Goal: Transaction & Acquisition: Book appointment/travel/reservation

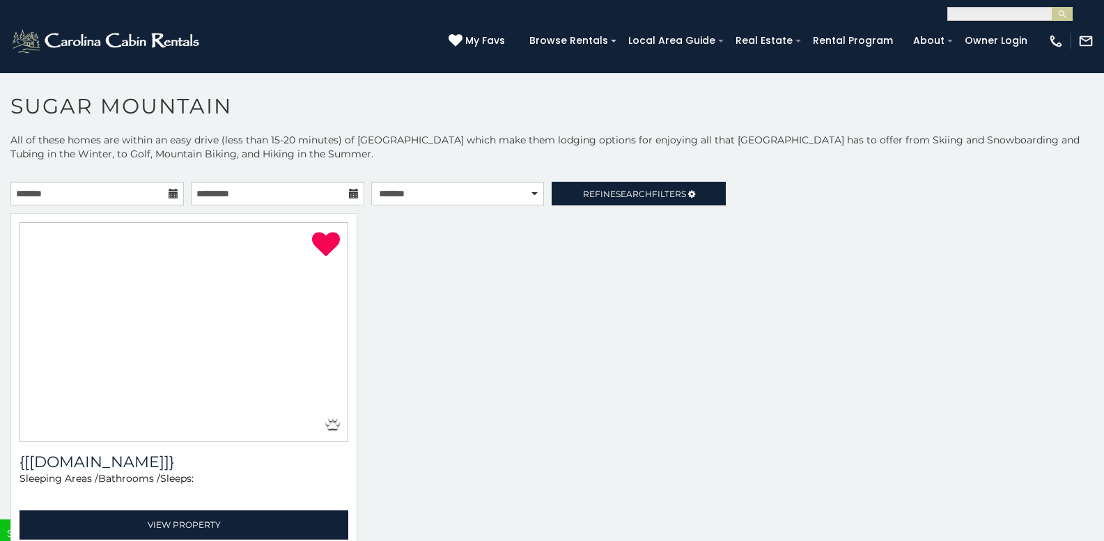
select select "**********"
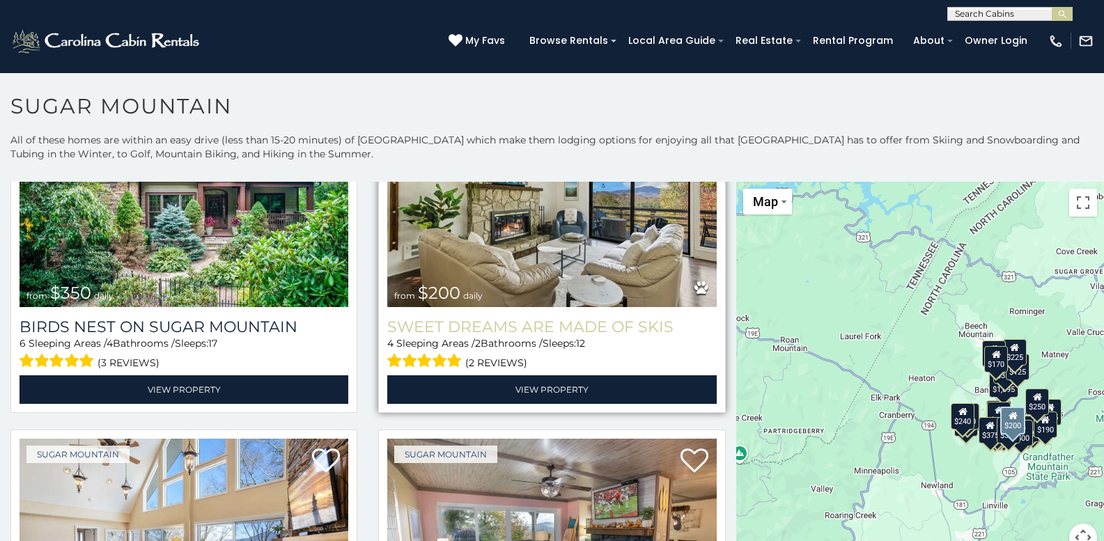
scroll to position [418, 0]
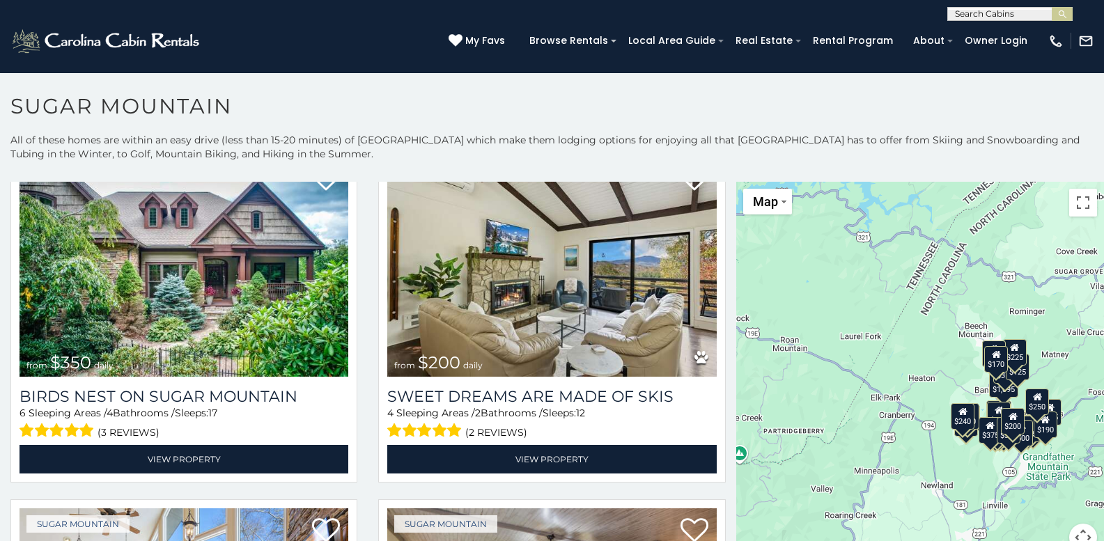
click at [992, 360] on div "$170" at bounding box center [996, 359] width 24 height 26
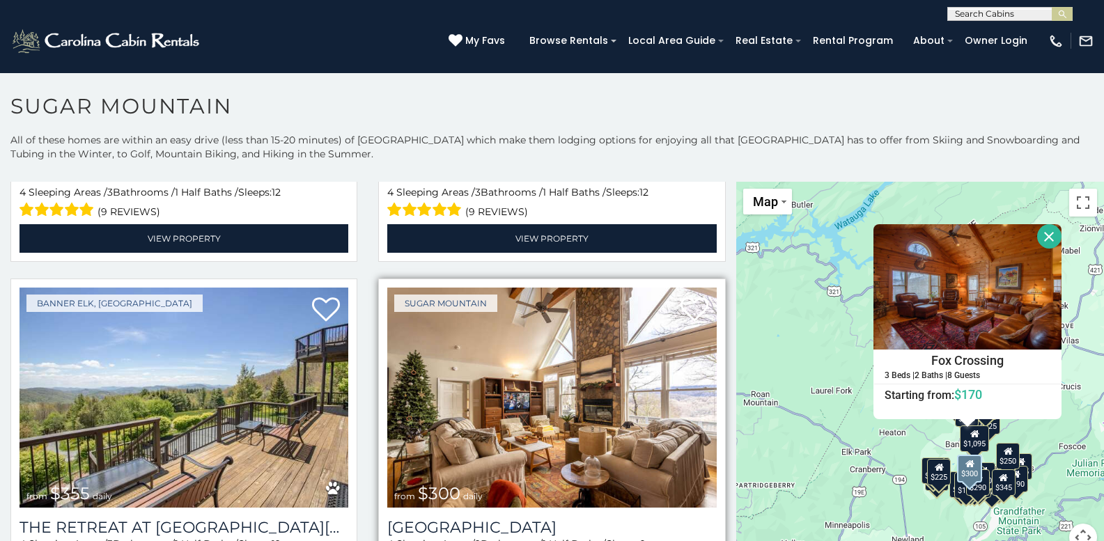
scroll to position [2787, 0]
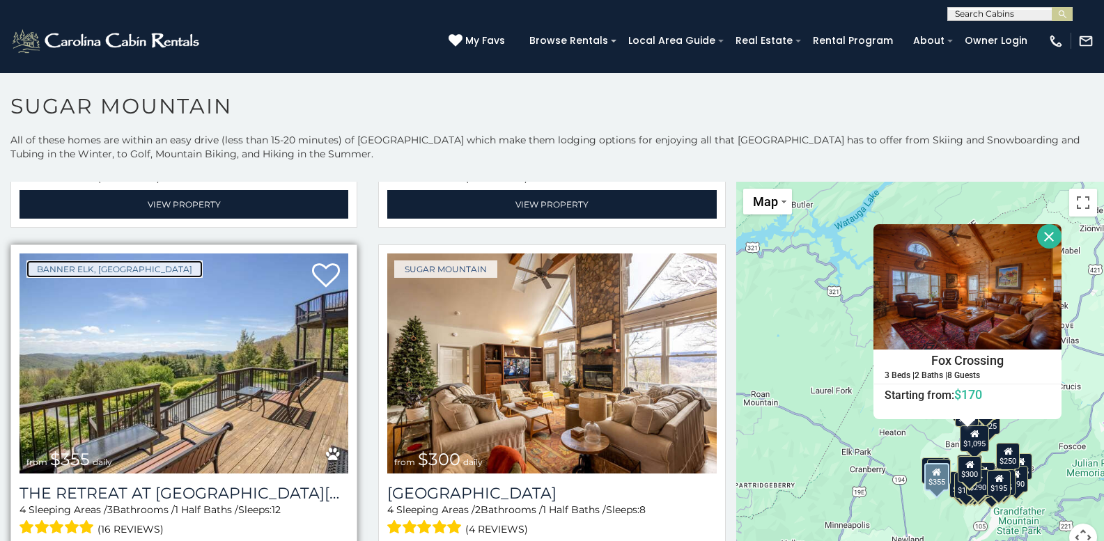
click at [102, 261] on link "Banner Elk, [GEOGRAPHIC_DATA]" at bounding box center [114, 269] width 176 height 17
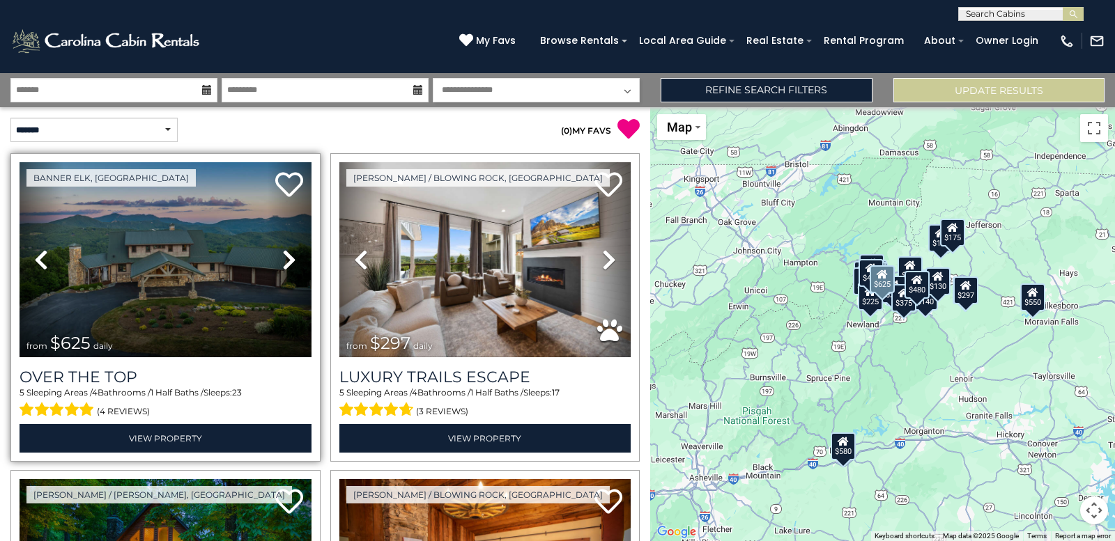
click at [289, 255] on icon at bounding box center [289, 260] width 14 height 22
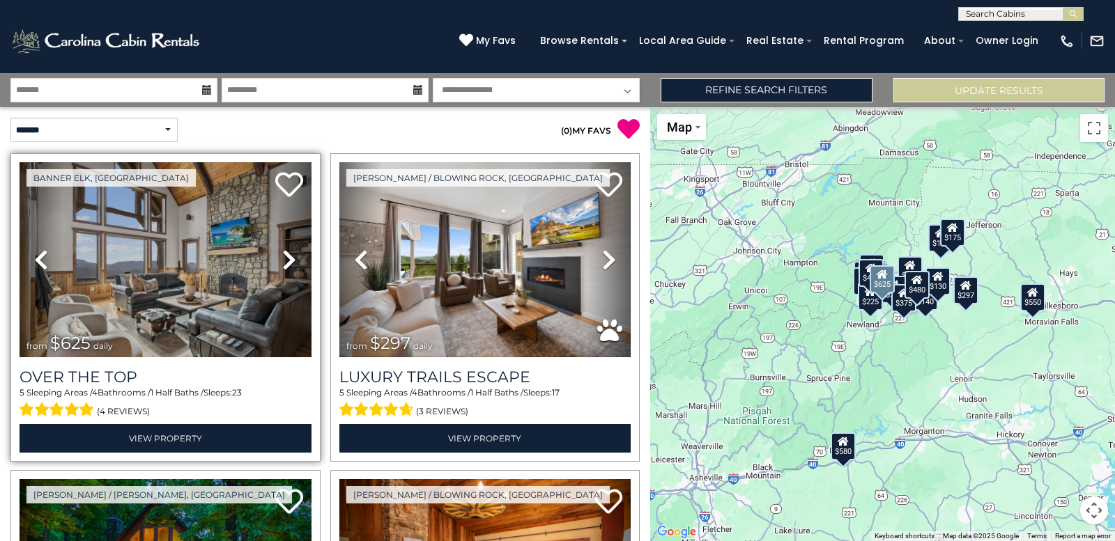
click at [285, 256] on icon at bounding box center [289, 260] width 14 height 22
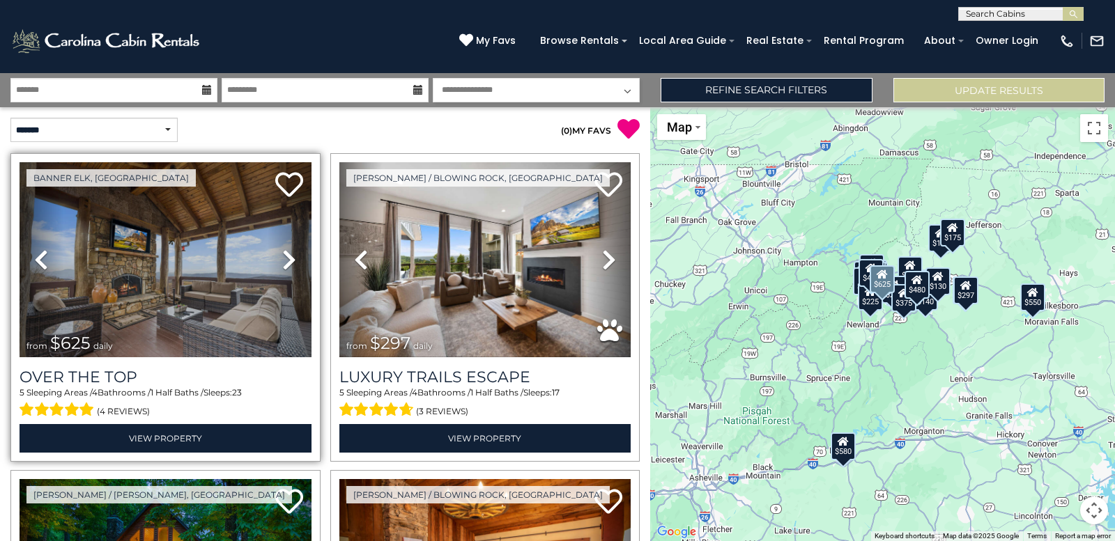
click at [285, 256] on icon at bounding box center [289, 260] width 14 height 22
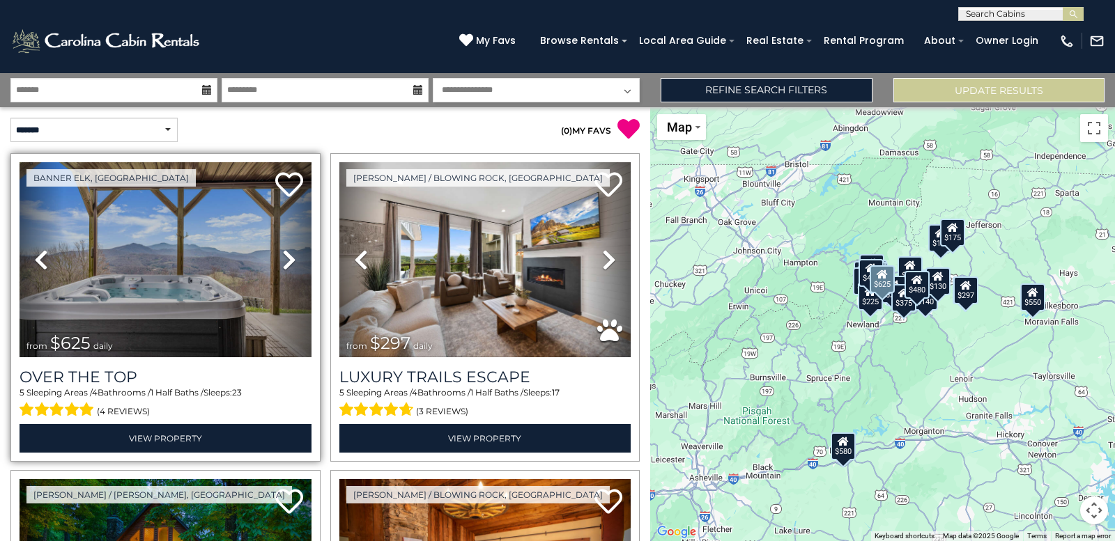
click at [282, 262] on icon at bounding box center [289, 260] width 14 height 22
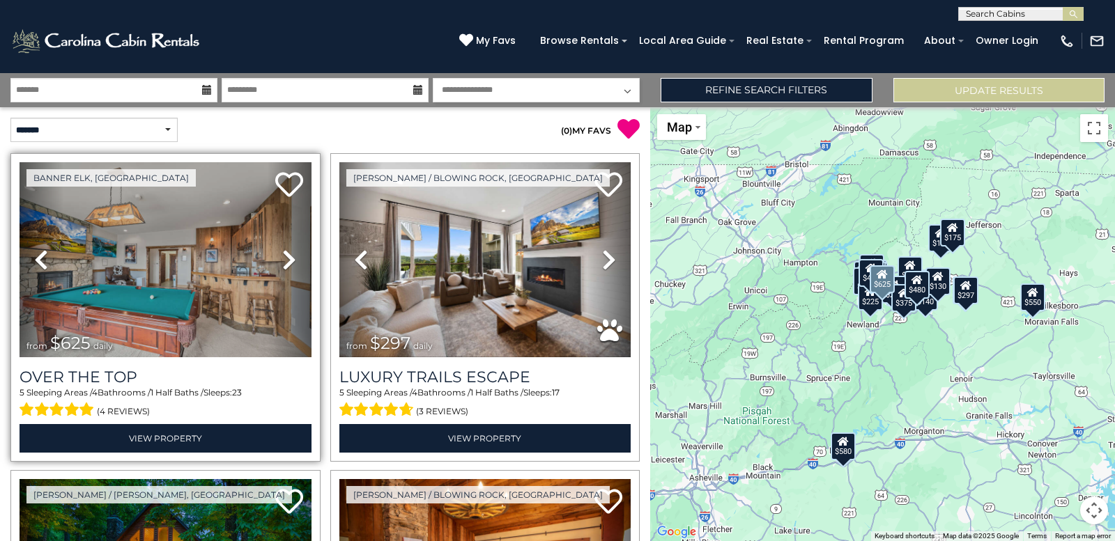
click at [282, 262] on icon at bounding box center [289, 260] width 14 height 22
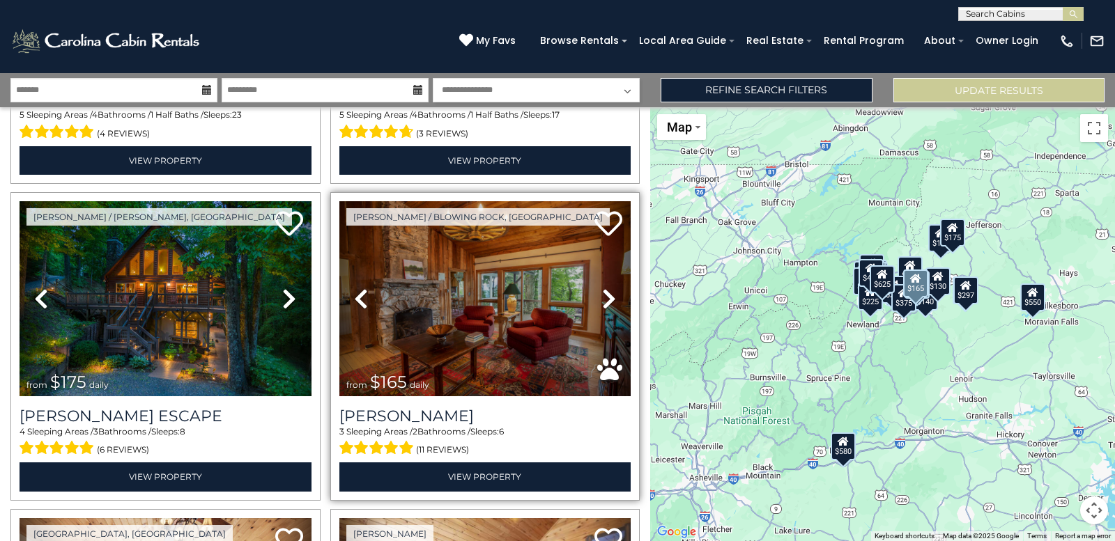
scroll to position [279, 0]
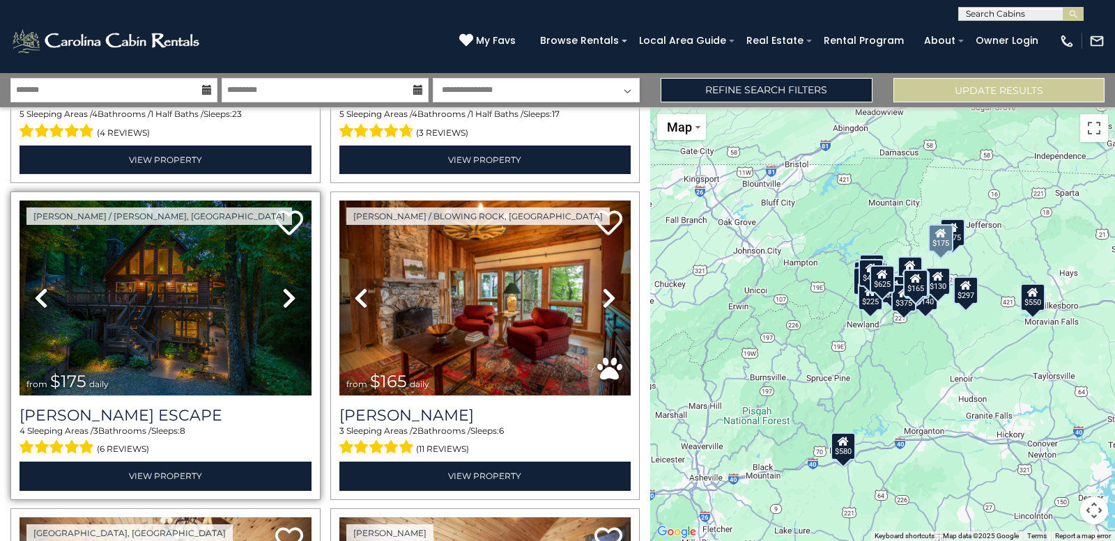
click at [286, 299] on icon at bounding box center [289, 298] width 14 height 22
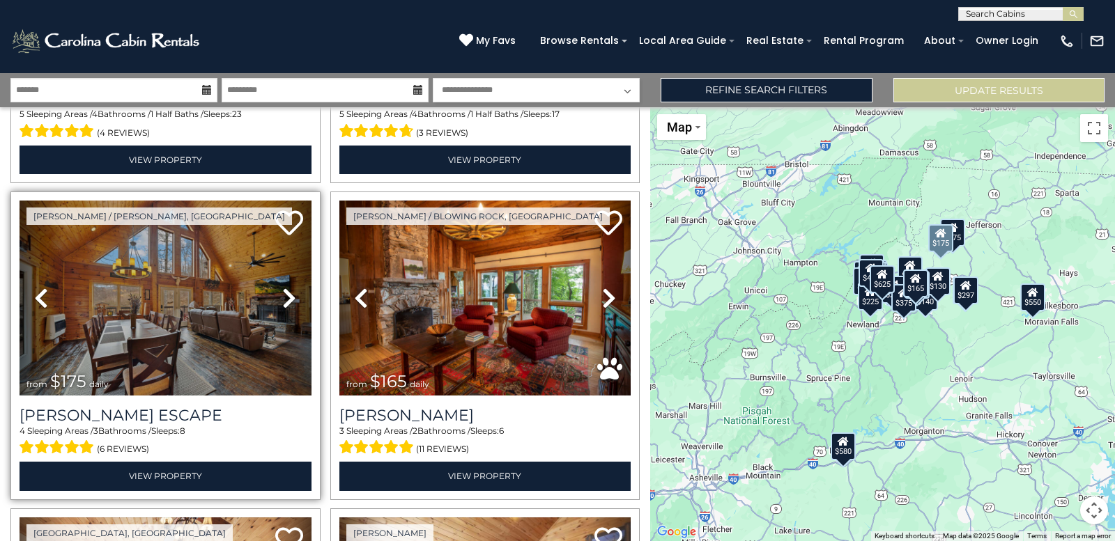
click at [286, 299] on icon at bounding box center [289, 298] width 14 height 22
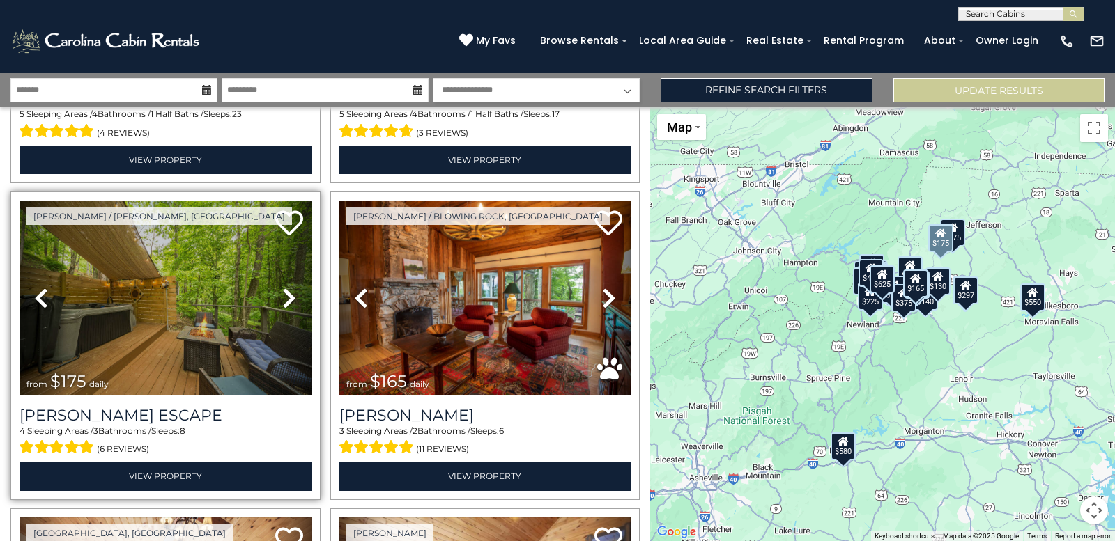
click at [286, 299] on icon at bounding box center [289, 298] width 14 height 22
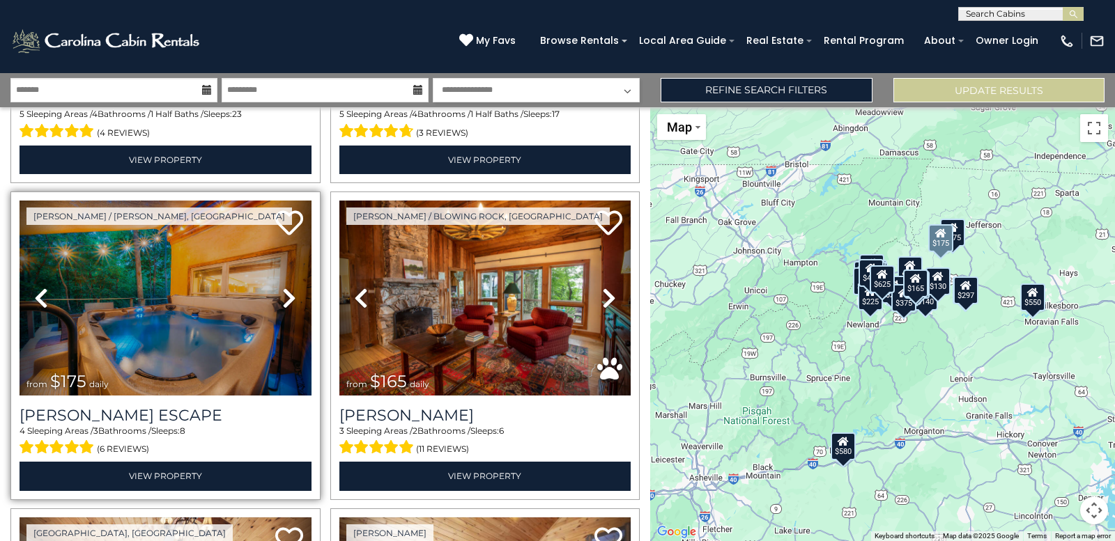
click at [286, 299] on icon at bounding box center [289, 298] width 14 height 22
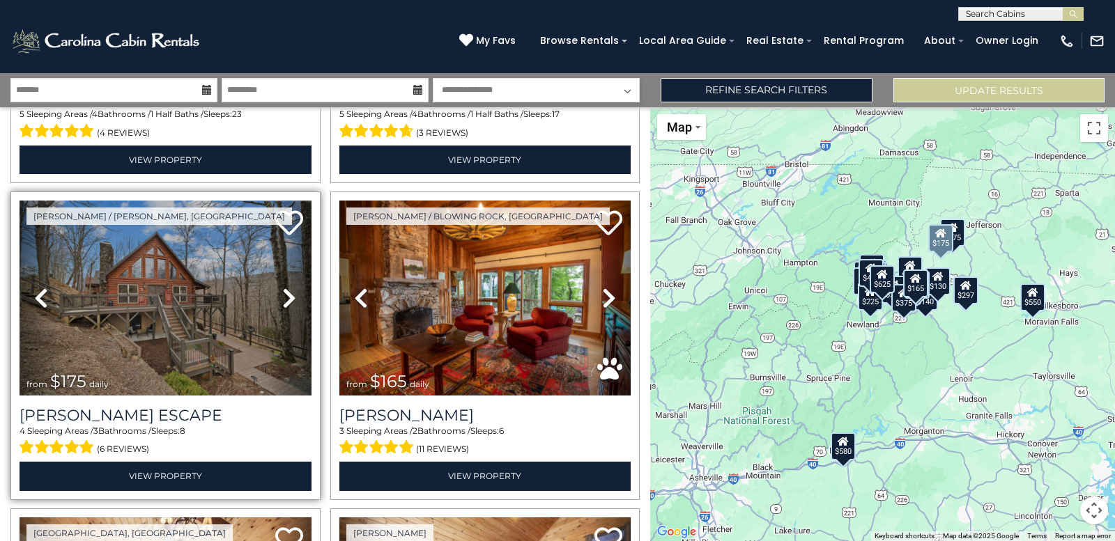
click at [286, 299] on icon at bounding box center [289, 298] width 14 height 22
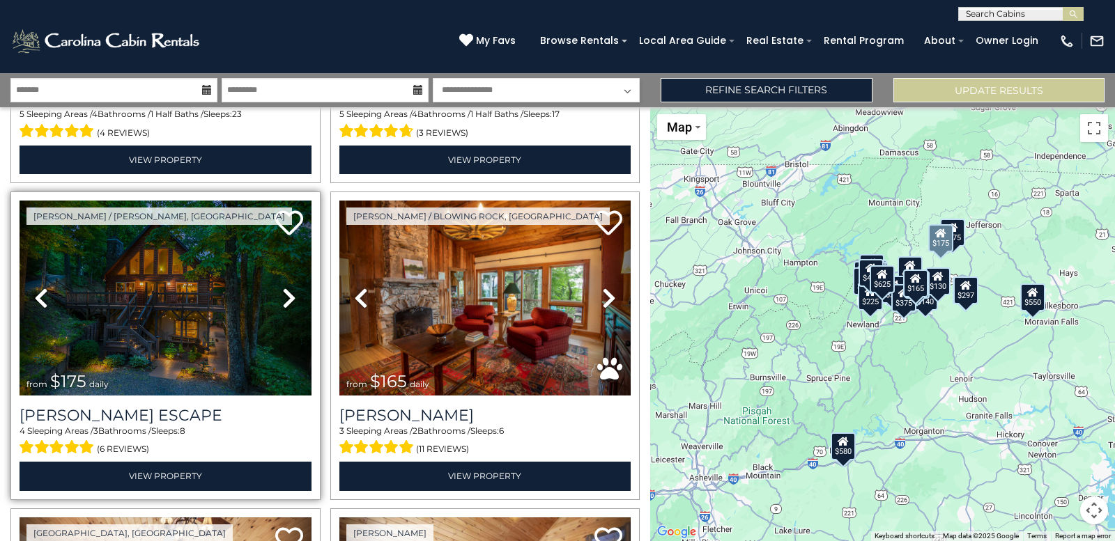
click at [282, 299] on icon at bounding box center [289, 298] width 14 height 22
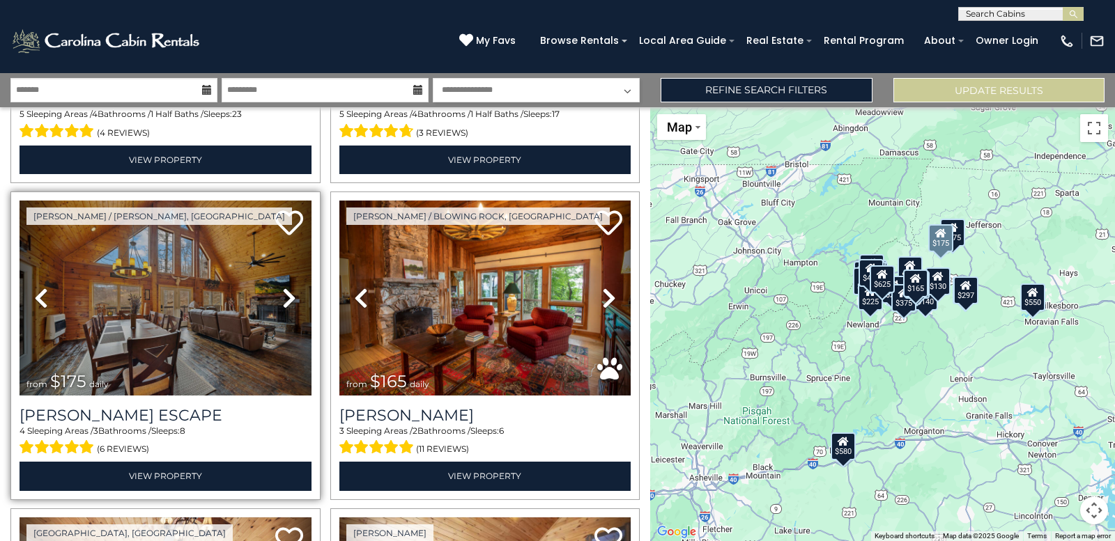
click at [282, 299] on icon at bounding box center [289, 298] width 14 height 22
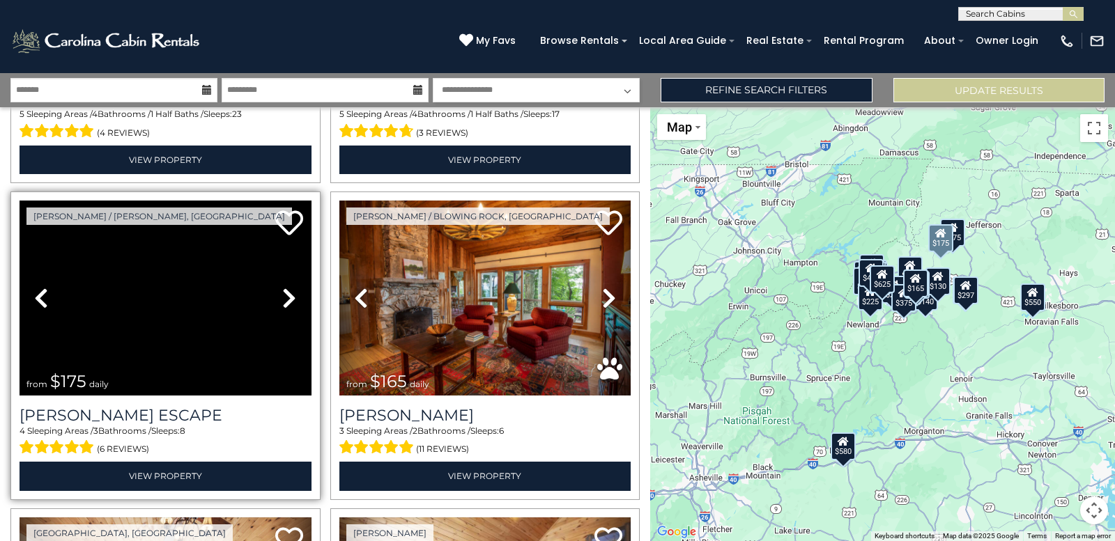
click at [218, 325] on div at bounding box center [166, 298] width 292 height 195
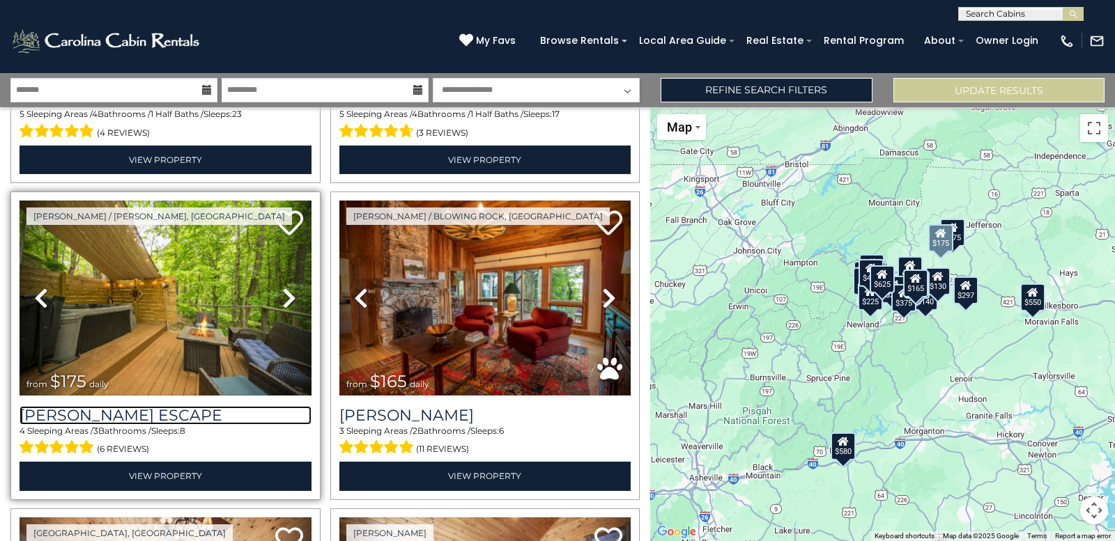
drag, startPoint x: 61, startPoint y: 417, endPoint x: 87, endPoint y: 428, distance: 28.7
click at [61, 417] on h3 "Todd Escape" at bounding box center [166, 415] width 292 height 19
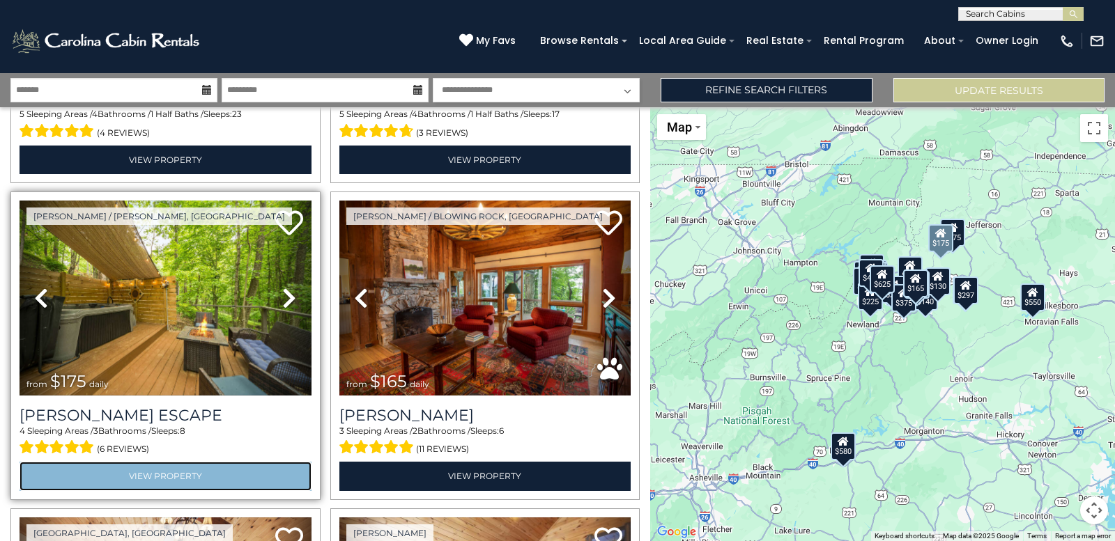
click at [152, 477] on link "View Property" at bounding box center [166, 476] width 292 height 29
